Goal: Task Accomplishment & Management: Manage account settings

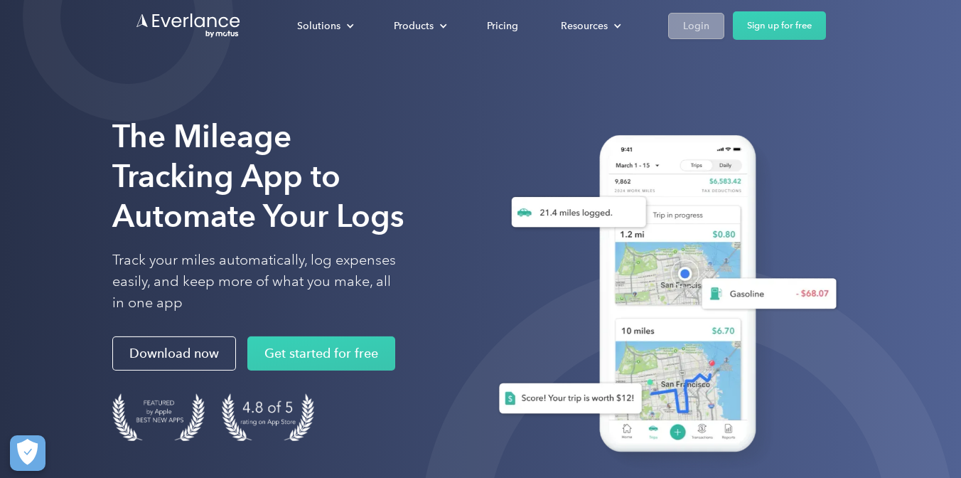
click at [686, 32] on div "Login" at bounding box center [696, 26] width 26 height 18
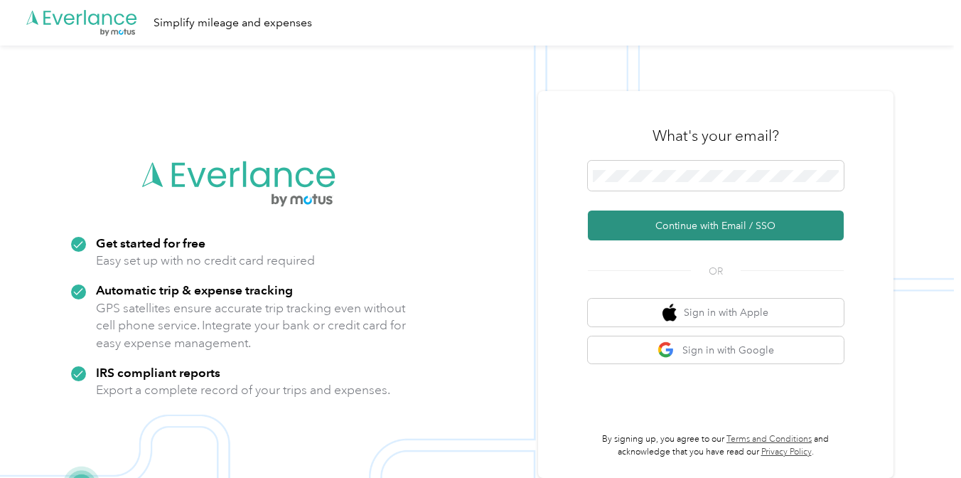
click at [718, 220] on button "Continue with Email / SSO" at bounding box center [716, 225] width 256 height 30
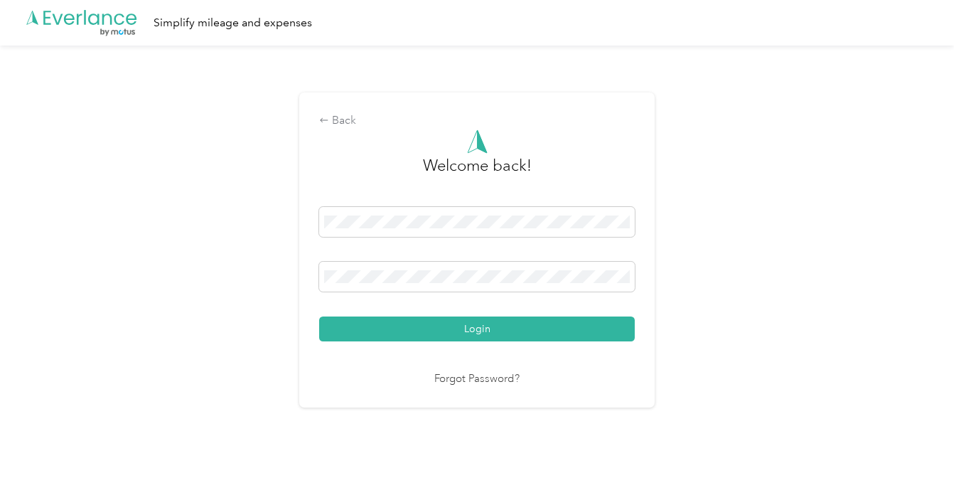
click at [562, 311] on div "Login" at bounding box center [477, 274] width 316 height 134
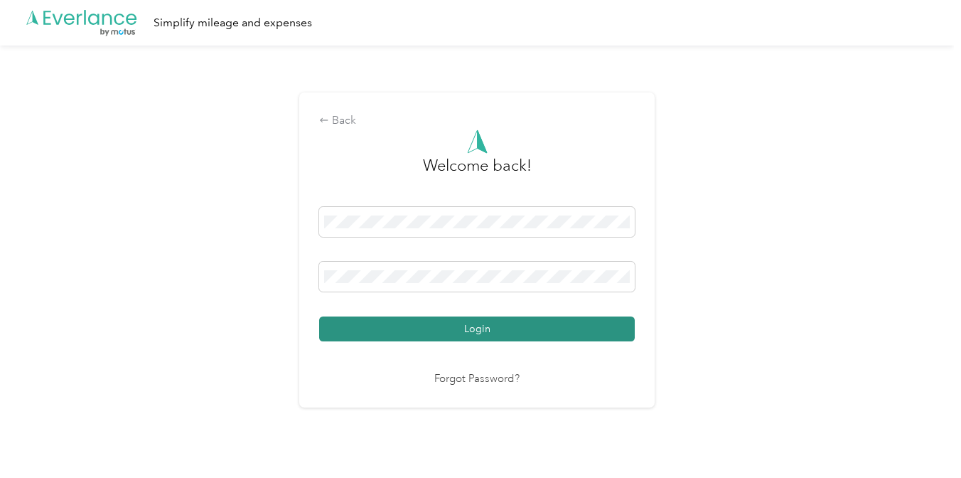
click at [562, 324] on button "Login" at bounding box center [477, 328] width 316 height 25
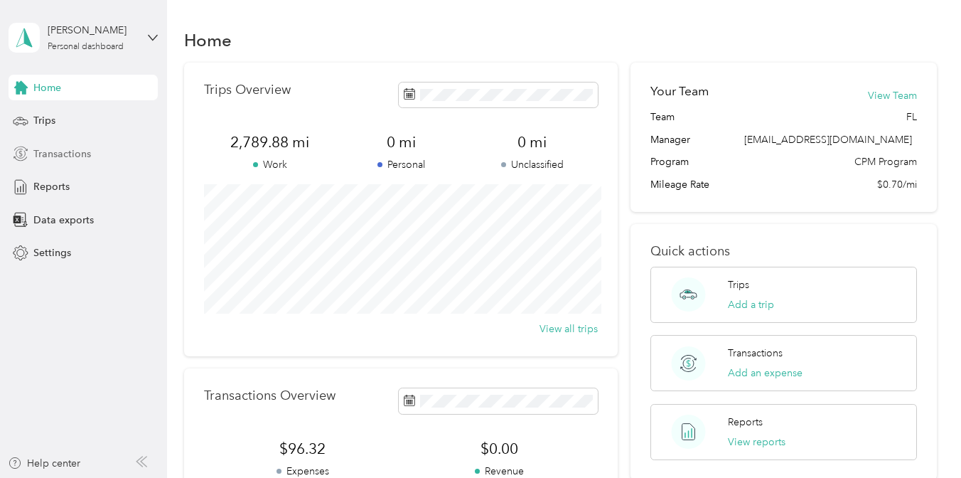
click at [78, 151] on span "Transactions" at bounding box center [62, 153] width 58 height 15
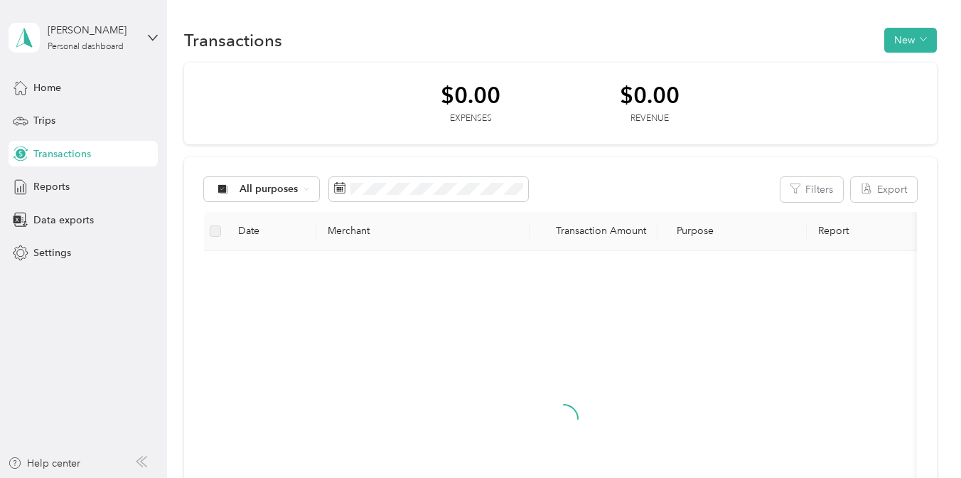
click at [68, 133] on div "Home Trips Transactions Reports Data exports Settings" at bounding box center [83, 170] width 149 height 191
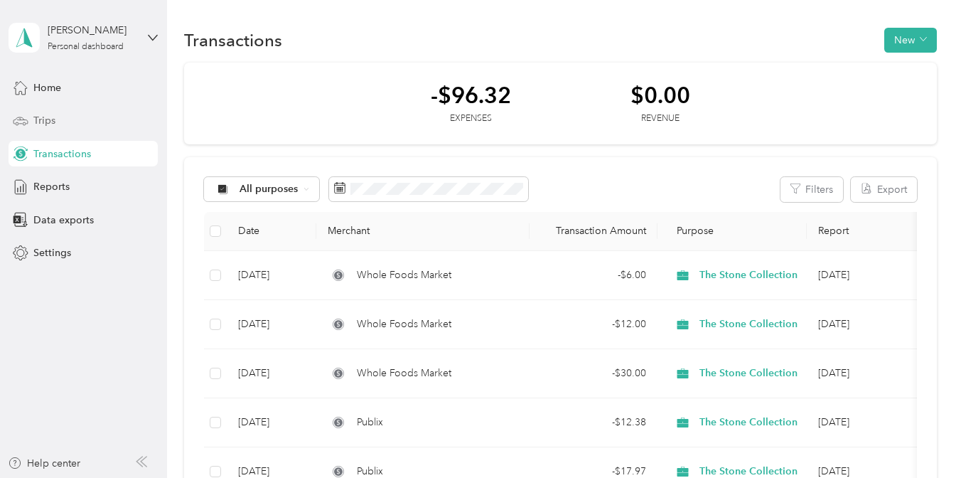
click at [70, 126] on div "Trips" at bounding box center [83, 121] width 149 height 26
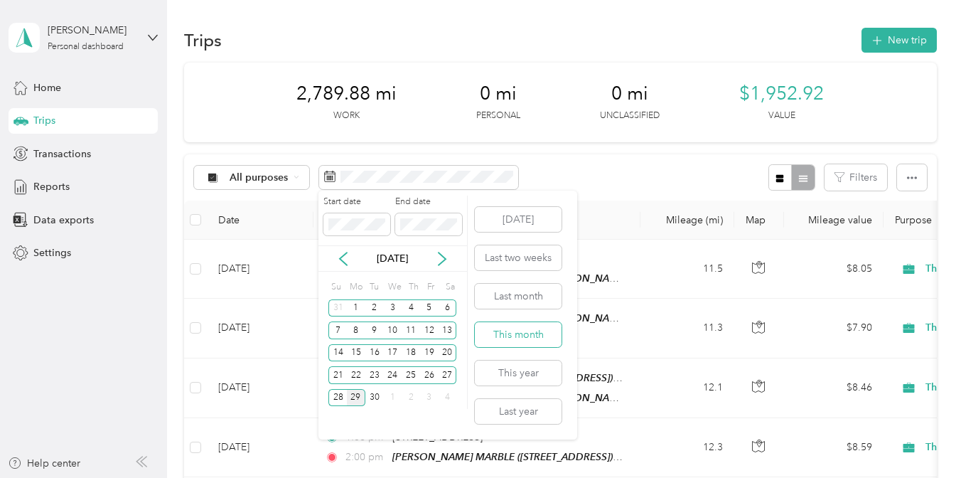
click at [530, 330] on button "This month" at bounding box center [518, 334] width 87 height 25
